Goal: Information Seeking & Learning: Check status

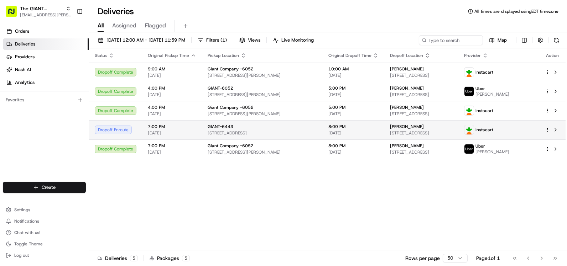
click at [257, 130] on div "GIANT-6443 [STREET_ADDRESS]" at bounding box center [262, 130] width 109 height 12
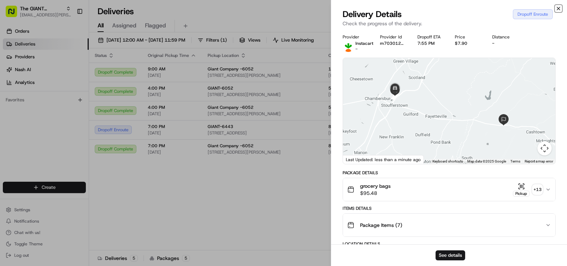
click at [559, 10] on icon "button" at bounding box center [558, 9] width 6 height 6
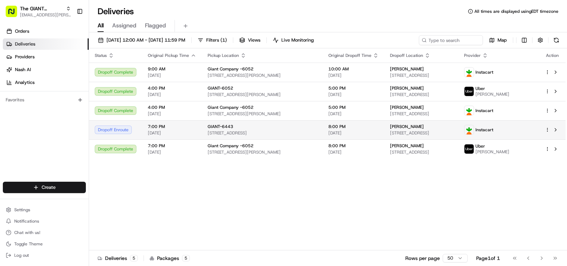
click at [547, 129] on html "The GIANT Company sage.vaughn@giantmartins.com Toggle Sidebar Orders Deliveries…" at bounding box center [283, 133] width 567 height 266
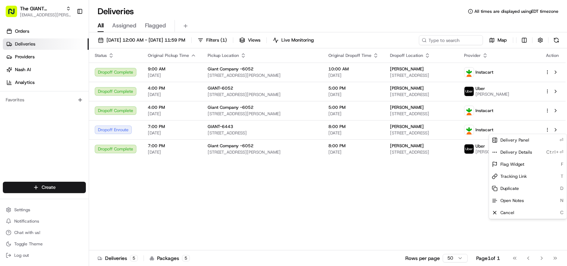
drag, startPoint x: 420, startPoint y: 195, endPoint x: 314, endPoint y: 178, distance: 108.1
click at [420, 195] on html "The GIANT Company [EMAIL_ADDRESS][PERSON_NAME][DOMAIN_NAME] Toggle Sidebar Orde…" at bounding box center [283, 133] width 567 height 266
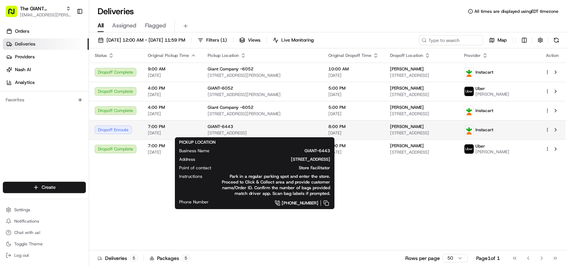
click at [254, 130] on div "GIANT-6443 925 Norland Ave, Chambersburg, PA 17201, US" at bounding box center [262, 130] width 109 height 12
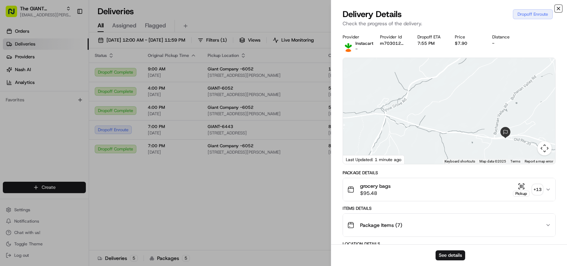
click at [560, 9] on icon "button" at bounding box center [558, 9] width 6 height 6
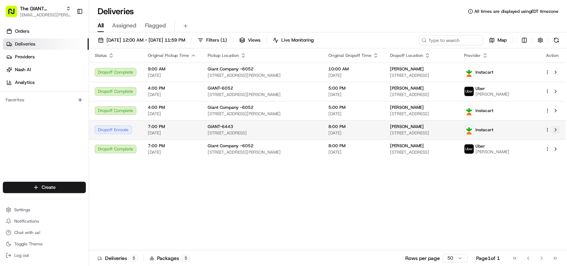
click at [558, 129] on button at bounding box center [555, 130] width 9 height 9
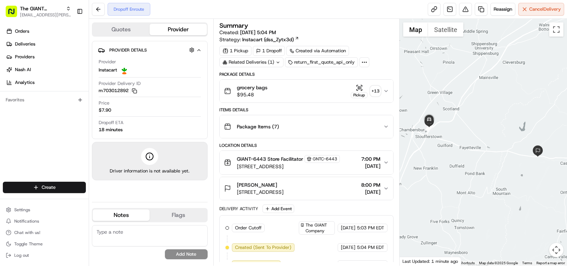
click at [262, 62] on div "Related Deliveries (1)" at bounding box center [251, 62] width 64 height 10
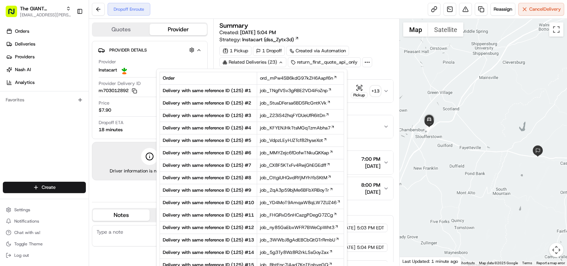
click at [262, 62] on div "Related Deliveries (23)" at bounding box center [252, 62] width 67 height 10
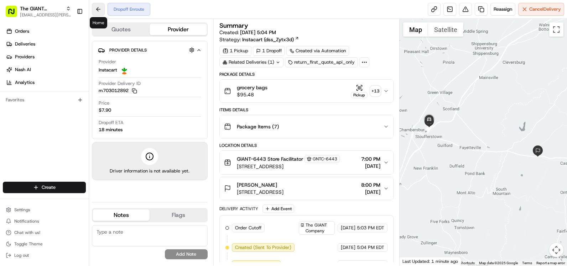
click at [102, 9] on button at bounding box center [98, 9] width 13 height 13
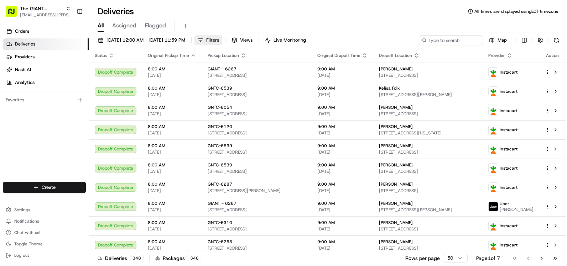
click at [222, 37] on button "Filters" at bounding box center [208, 40] width 28 height 10
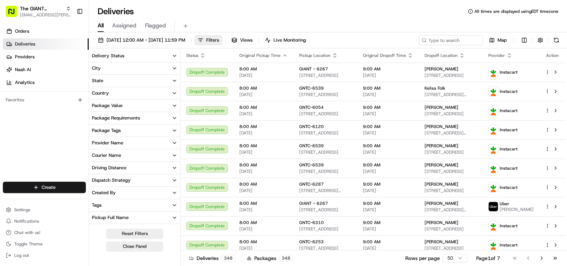
click at [133, 67] on button "City" at bounding box center [134, 68] width 91 height 12
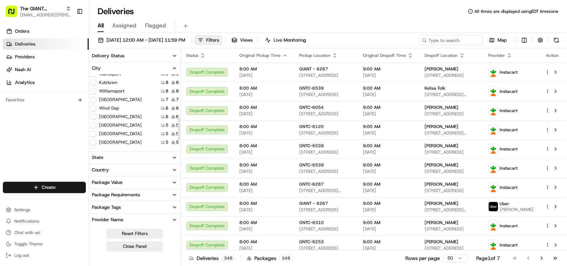
scroll to position [155, 0]
click at [94, 99] on button "Chambersburg" at bounding box center [93, 101] width 6 height 6
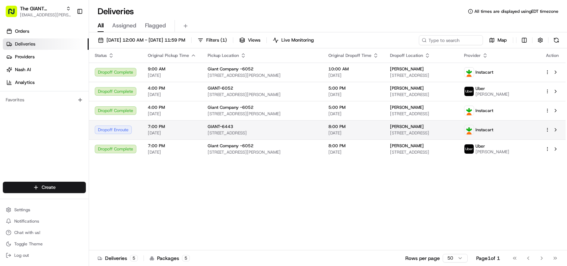
click at [474, 129] on img at bounding box center [468, 129] width 9 height 9
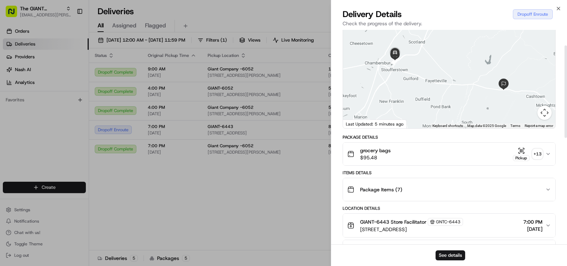
scroll to position [71, 0]
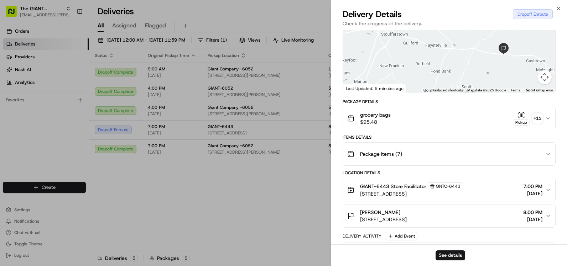
click at [538, 192] on span "08/18/2025" at bounding box center [532, 193] width 19 height 7
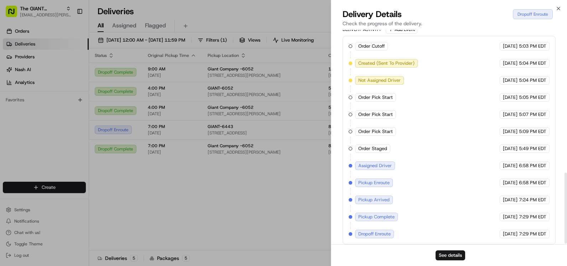
scroll to position [432, 0]
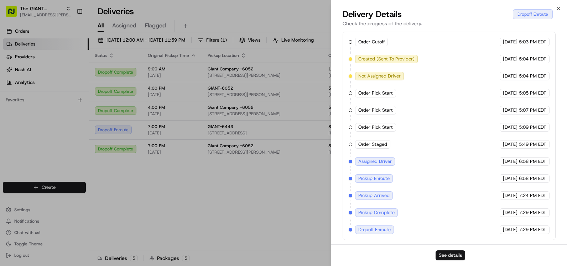
click at [449, 257] on button "See details" at bounding box center [450, 256] width 30 height 10
click at [557, 8] on icon "button" at bounding box center [558, 9] width 6 height 6
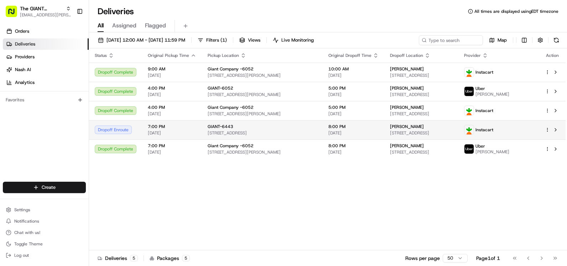
click at [546, 129] on html "The GIANT Company sage.vaughn@giantmartins.com Toggle Sidebar Orders Deliveries…" at bounding box center [283, 133] width 567 height 266
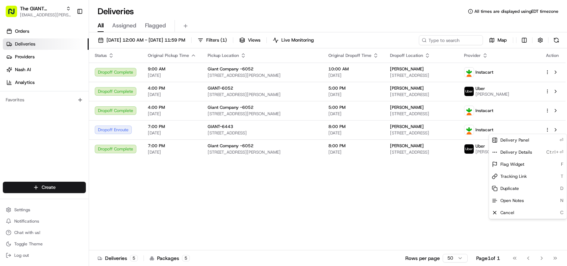
click at [417, 203] on html "The GIANT Company sage.vaughn@giantmartins.com Toggle Sidebar Orders Deliveries…" at bounding box center [283, 133] width 567 height 266
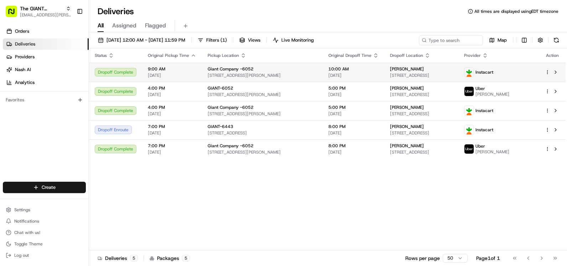
click at [544, 75] on td at bounding box center [552, 72] width 26 height 19
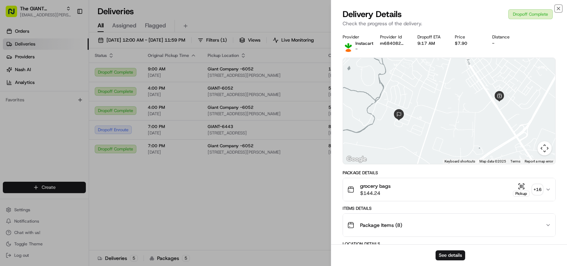
click at [559, 9] on icon "button" at bounding box center [558, 9] width 6 height 6
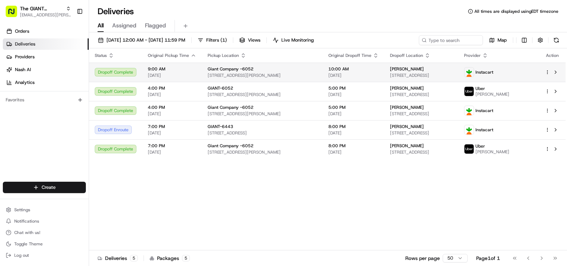
click at [547, 73] on html "The GIANT Company sage.vaughn@giantmartins.com Toggle Sidebar Orders Deliveries…" at bounding box center [283, 133] width 567 height 266
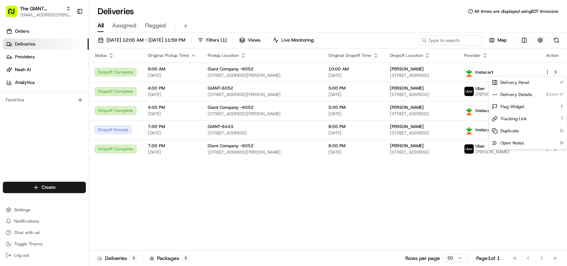
click at [537, 187] on html "The GIANT Company sage.vaughn@giantmartins.com Toggle Sidebar Orders Deliveries…" at bounding box center [283, 133] width 567 height 266
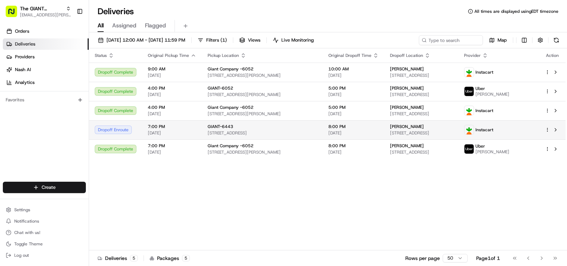
click at [452, 130] on div "Sarah Hann 3145 Old Rte 30, Orrtanna, PA 17353, US" at bounding box center [421, 130] width 62 height 12
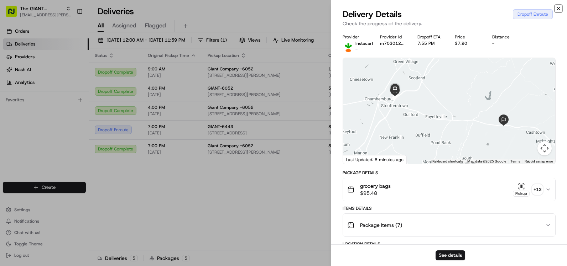
click at [560, 9] on icon "button" at bounding box center [558, 9] width 6 height 6
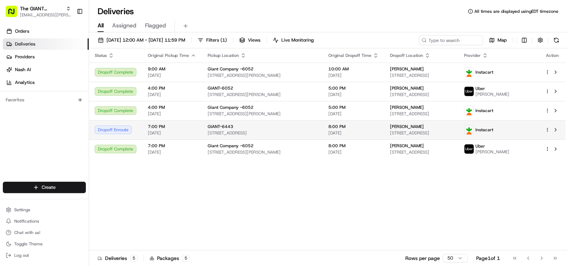
click at [548, 131] on html "The GIANT Company sage.vaughn@giantmartins.com Toggle Sidebar Orders Deliveries…" at bounding box center [283, 133] width 567 height 266
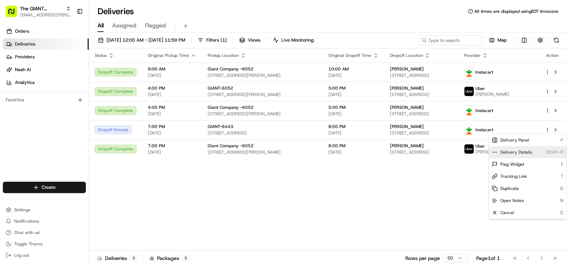
click at [528, 152] on span "Delivery Details" at bounding box center [516, 153] width 32 height 6
click at [450, 204] on html "The GIANT Company sage.vaughn@giantmartins.com Toggle Sidebar Orders Deliveries…" at bounding box center [283, 133] width 567 height 266
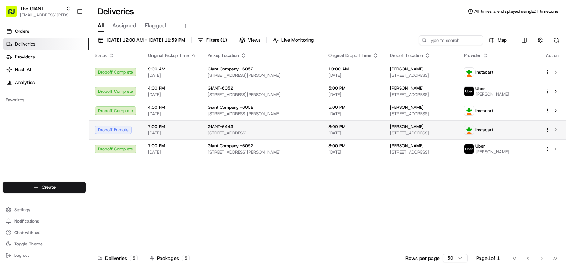
click at [202, 130] on td "GIANT-6443 925 Norland Ave, Chambersburg, PA 17201, US" at bounding box center [262, 129] width 121 height 19
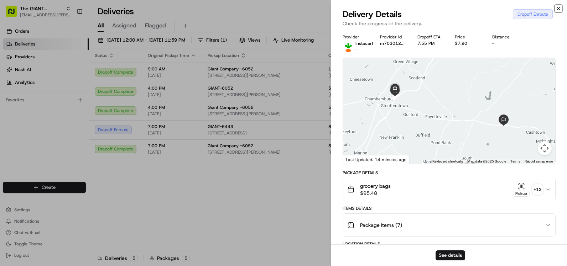
click at [558, 8] on icon "button" at bounding box center [558, 9] width 6 height 6
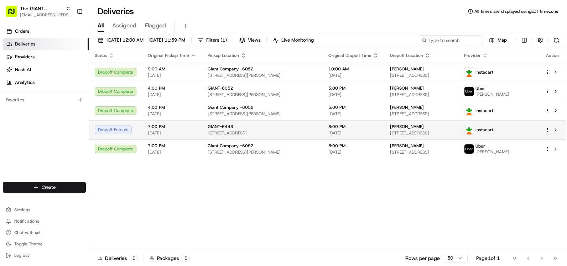
click at [274, 134] on span "925 Norland Ave, Chambersburg, PA 17201, US" at bounding box center [262, 133] width 109 height 6
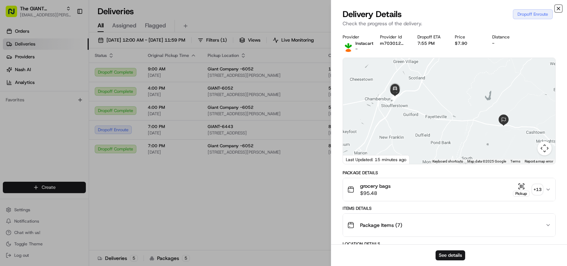
click at [558, 10] on icon "button" at bounding box center [558, 9] width 6 height 6
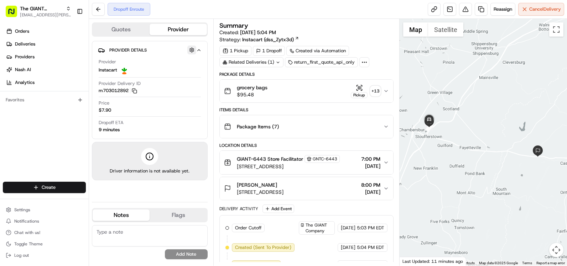
click at [193, 52] on button "button" at bounding box center [191, 50] width 9 height 9
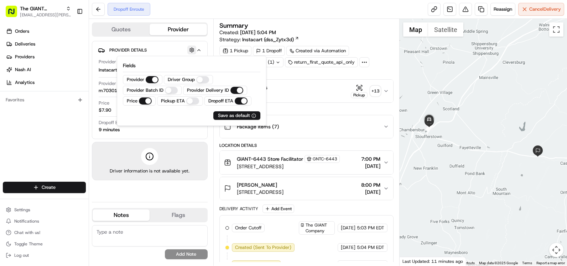
click at [193, 52] on button "button" at bounding box center [191, 50] width 9 height 9
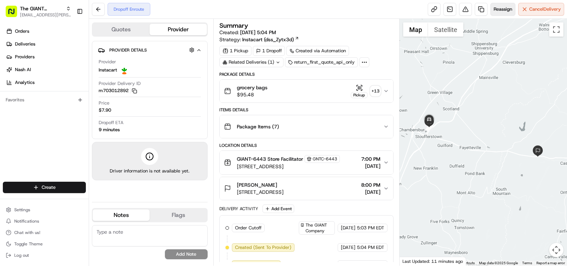
click at [507, 13] on button "Reassign" at bounding box center [502, 9] width 25 height 13
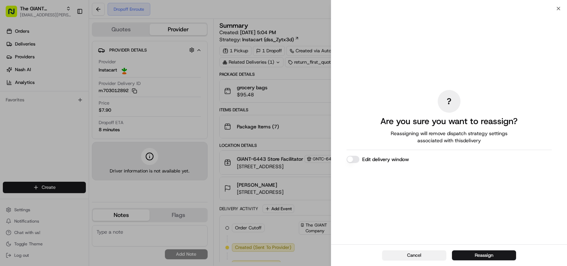
click at [427, 254] on button "Cancel" at bounding box center [414, 256] width 64 height 10
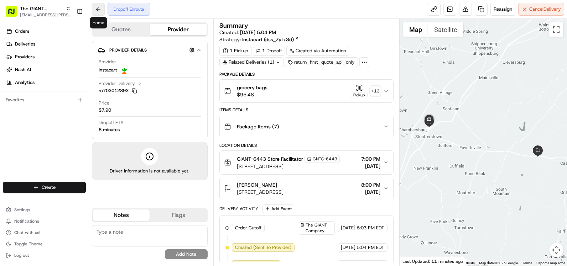
click at [95, 9] on button at bounding box center [98, 9] width 13 height 13
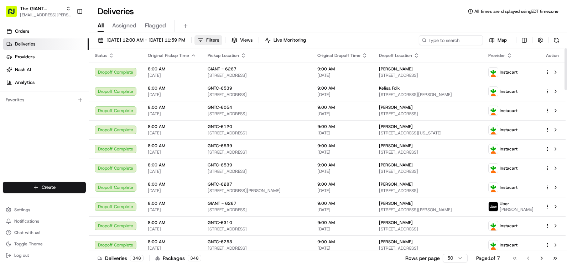
click at [219, 39] on span "Filters" at bounding box center [212, 40] width 13 height 6
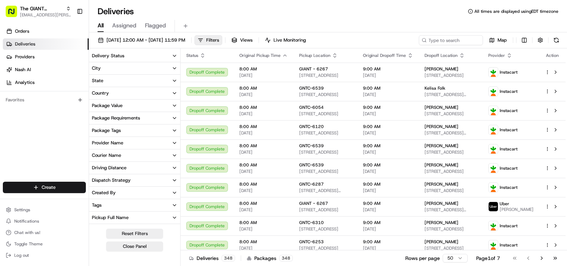
click at [117, 67] on button "City" at bounding box center [134, 68] width 91 height 12
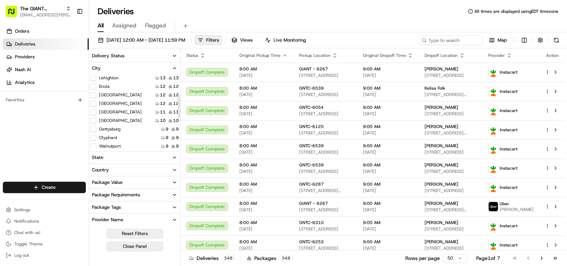
scroll to position [71, 0]
